Goal: Task Accomplishment & Management: Use online tool/utility

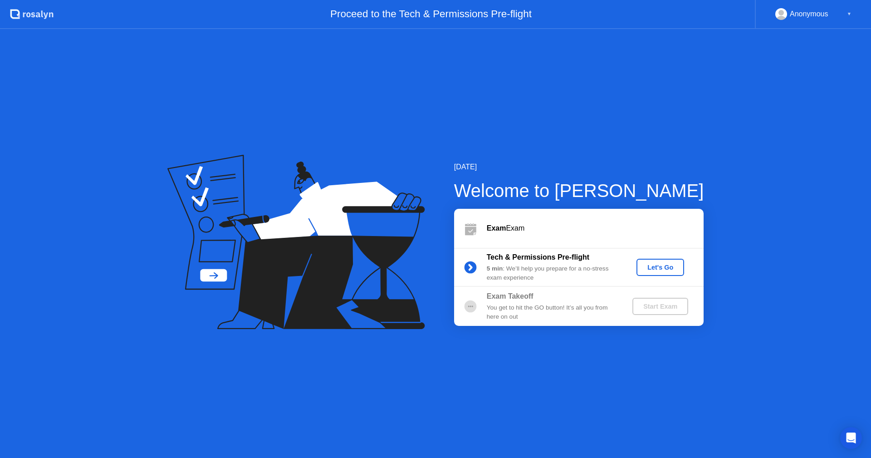
click at [660, 265] on div "Let's Go" at bounding box center [660, 267] width 40 height 7
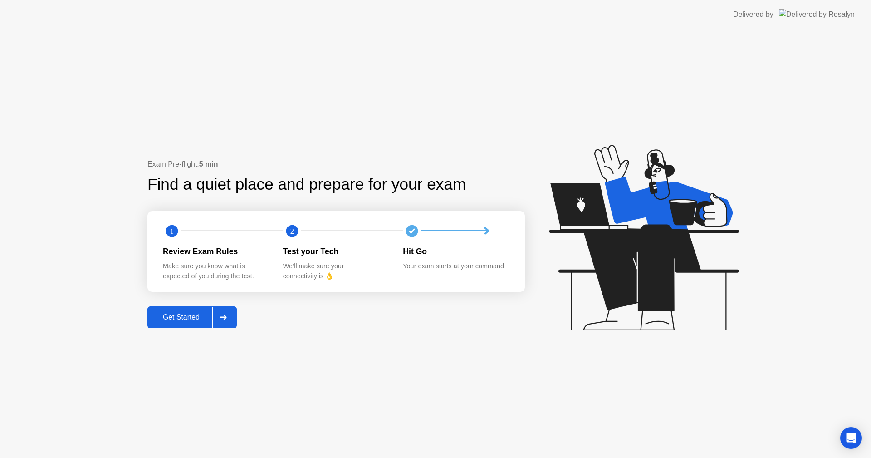
click at [237, 315] on button "Get Started" at bounding box center [191, 317] width 89 height 22
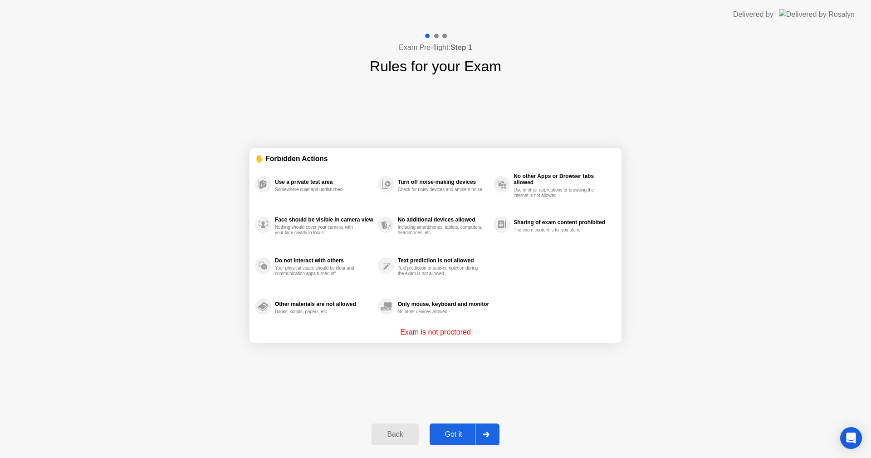
click at [485, 441] on div at bounding box center [486, 434] width 22 height 21
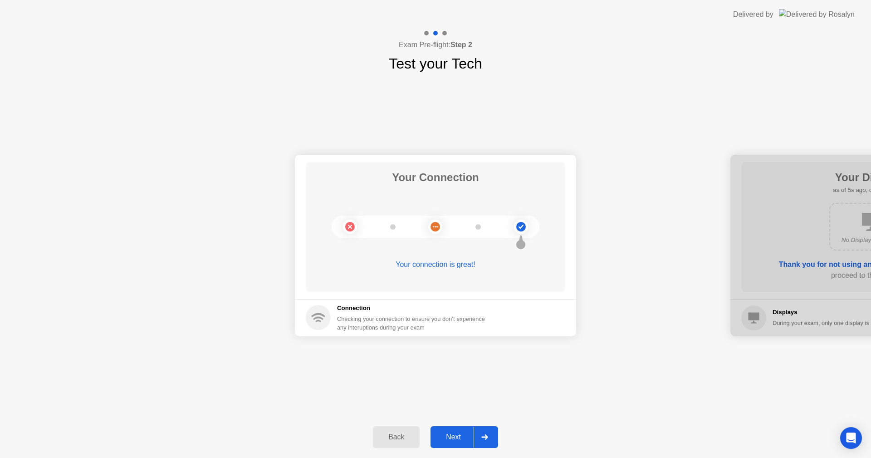
click at [493, 439] on div at bounding box center [485, 436] width 22 height 21
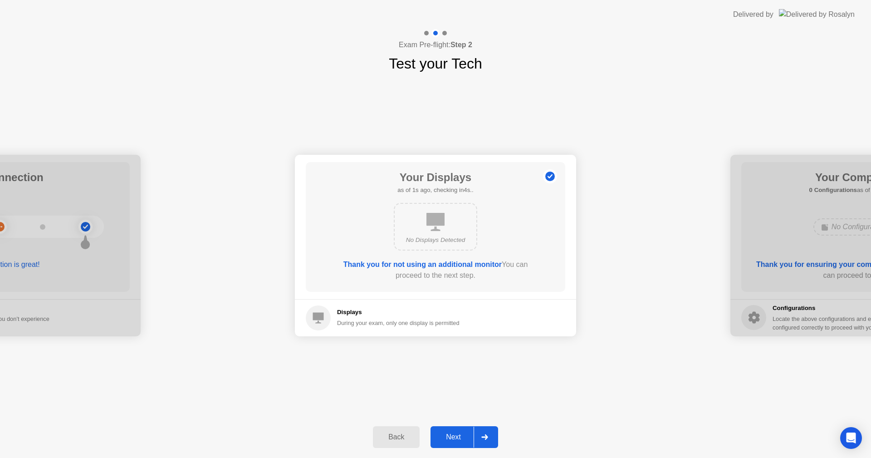
click at [493, 439] on div at bounding box center [485, 436] width 22 height 21
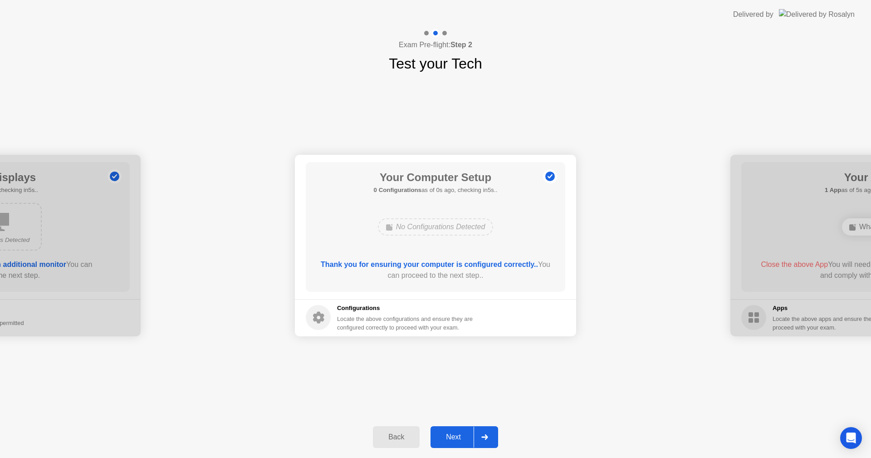
click at [493, 439] on div at bounding box center [485, 436] width 22 height 21
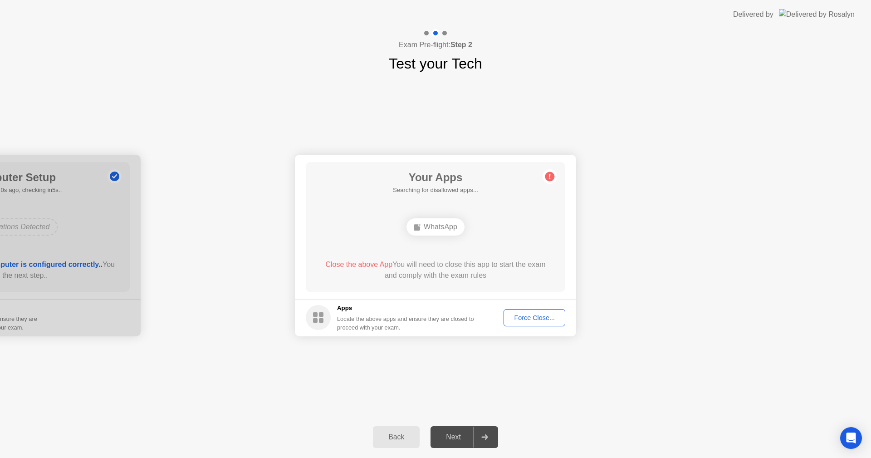
click at [523, 321] on div "Force Close..." at bounding box center [534, 317] width 55 height 7
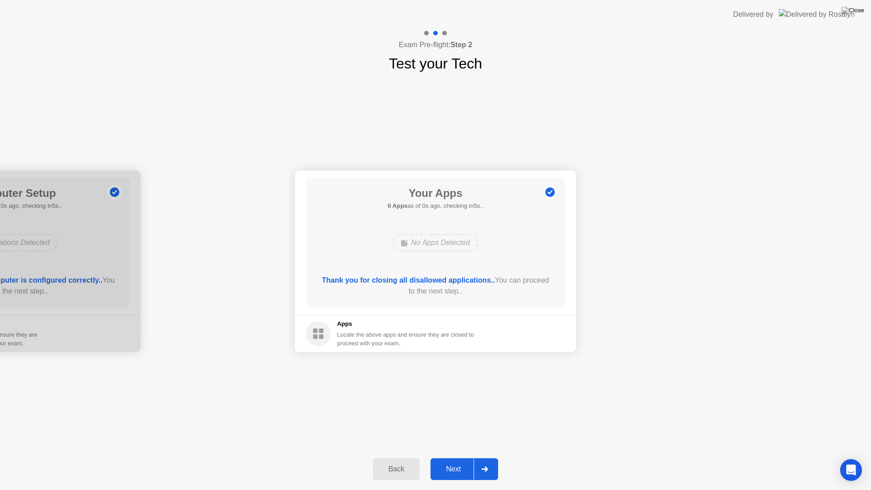
click at [494, 457] on div at bounding box center [485, 469] width 22 height 21
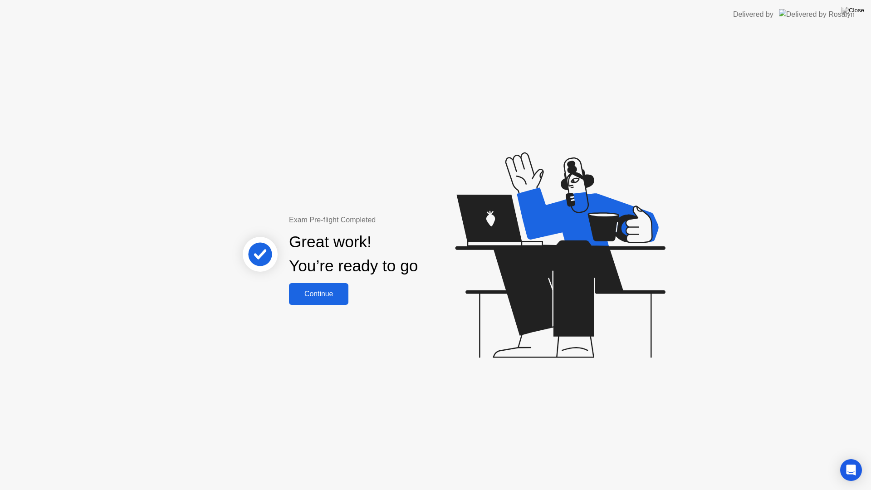
click at [331, 293] on div "Continue" at bounding box center [319, 294] width 54 height 8
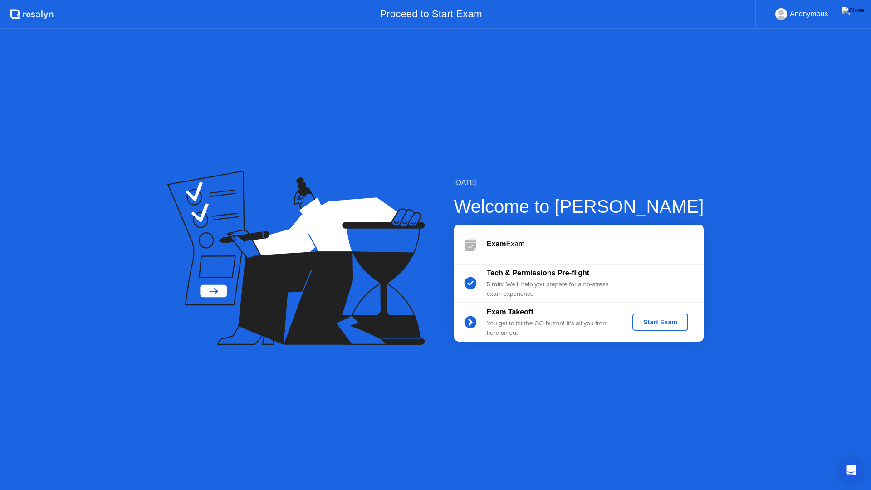
click at [682, 328] on button "Start Exam" at bounding box center [660, 321] width 56 height 17
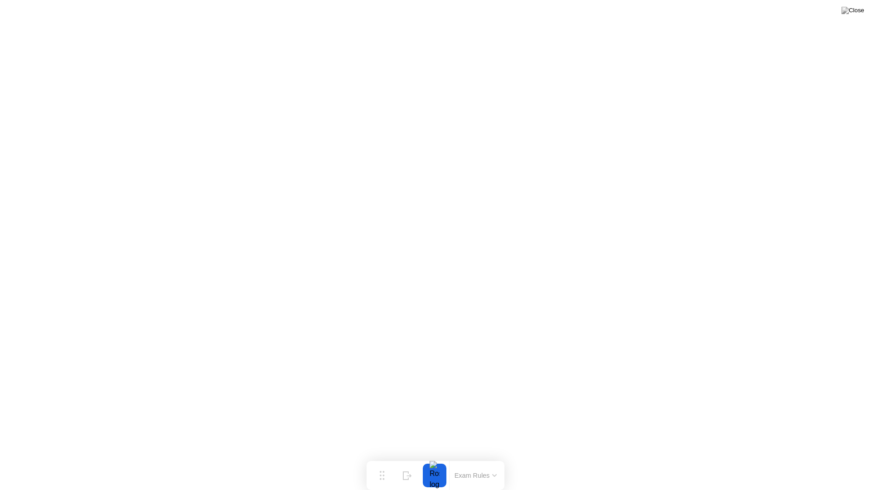
click at [467, 457] on button "Exam Rules" at bounding box center [476, 475] width 48 height 8
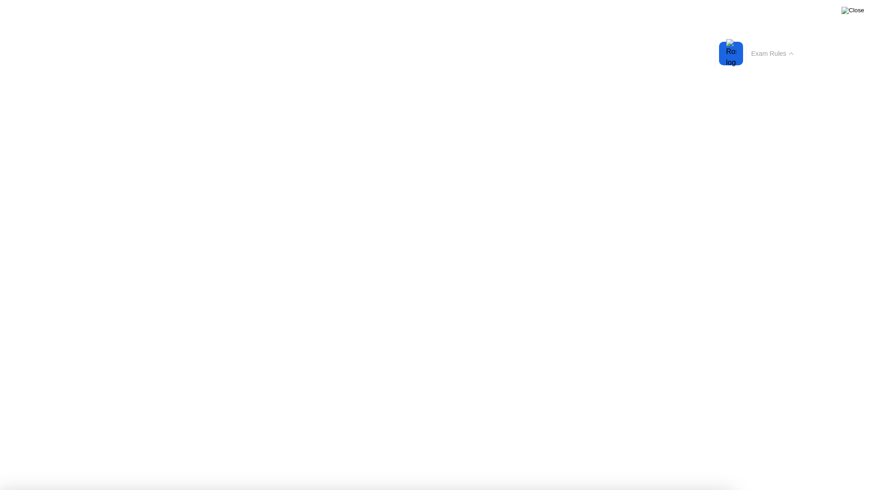
click at [855, 13] on img at bounding box center [852, 10] width 23 height 7
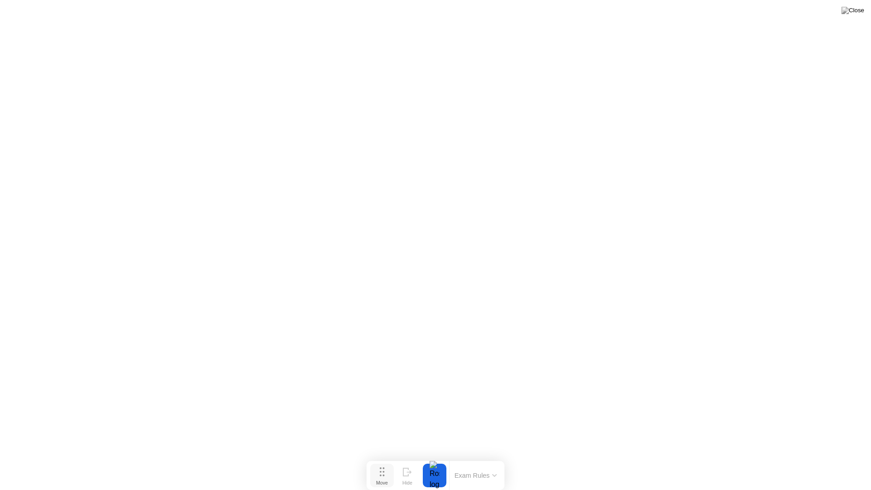
click at [376, 457] on button "Move" at bounding box center [382, 476] width 24 height 24
click at [837, 457] on div "End Proctoring Session" at bounding box center [796, 464] width 101 height 8
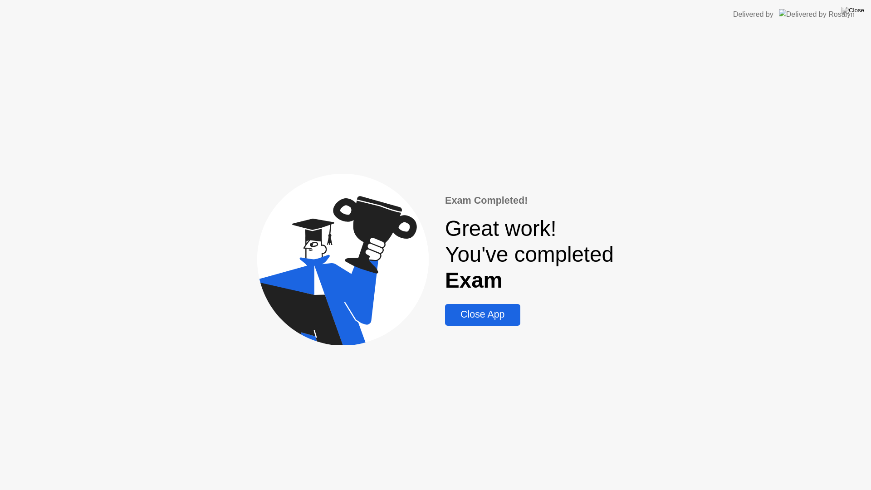
click at [484, 319] on div "Close App" at bounding box center [482, 314] width 69 height 11
